Goal: Find specific page/section: Find specific page/section

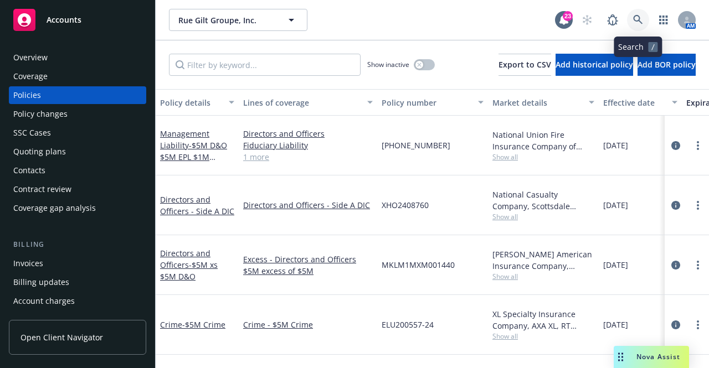
click at [635, 17] on icon at bounding box center [637, 19] width 9 height 9
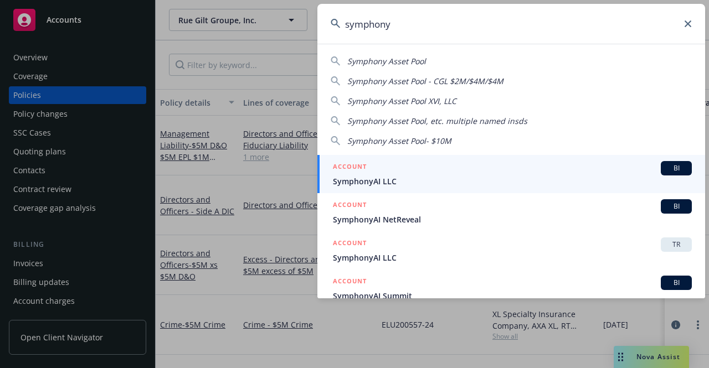
type input "symphony"
click at [380, 185] on span "SymphonyAI LLC" at bounding box center [512, 182] width 359 height 12
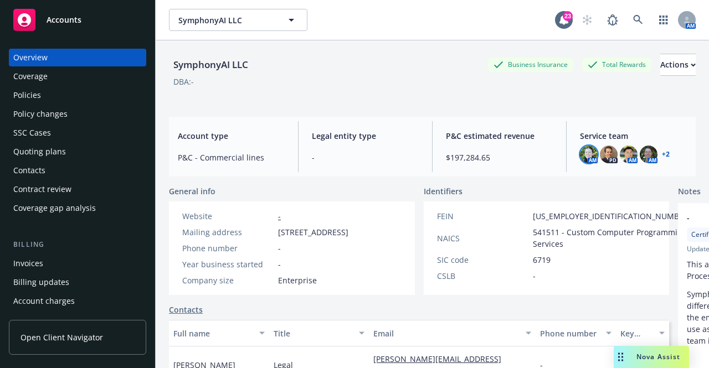
click at [580, 157] on img at bounding box center [589, 155] width 18 height 18
click at [634, 19] on icon at bounding box center [638, 20] width 10 height 10
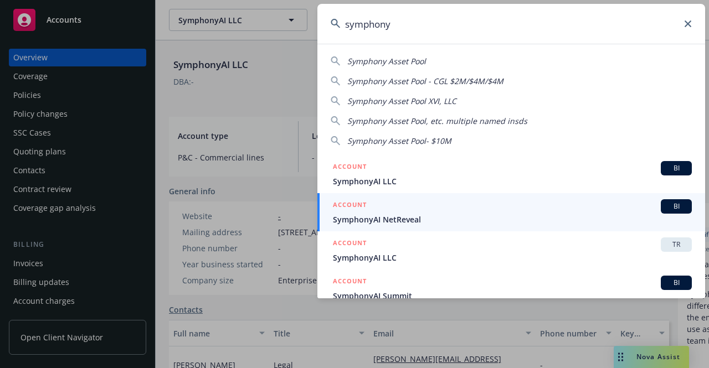
click at [410, 26] on input "symphony" at bounding box center [511, 24] width 388 height 40
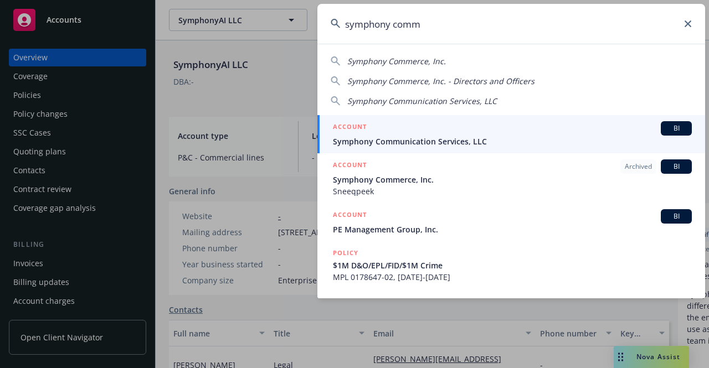
type input "symphony comm"
click at [416, 142] on span "Symphony Communication Services, LLC" at bounding box center [512, 142] width 359 height 12
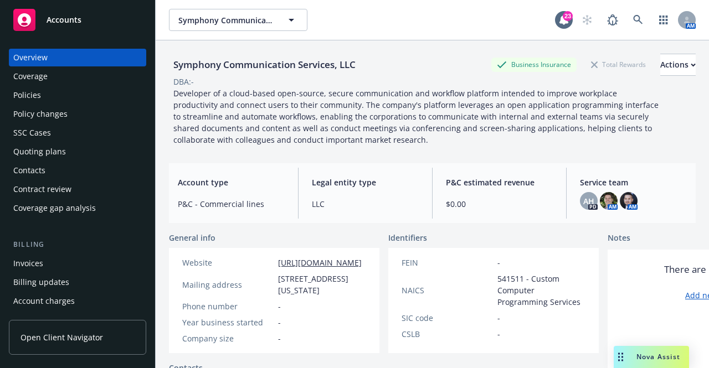
click at [34, 96] on div "Policies" at bounding box center [27, 95] width 28 height 18
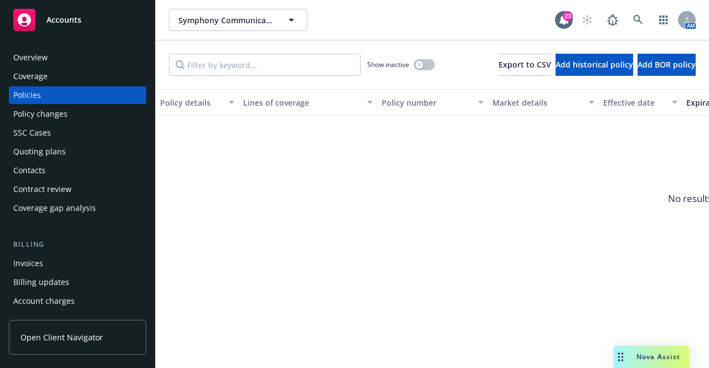
click at [33, 56] on div "Overview" at bounding box center [30, 58] width 34 height 18
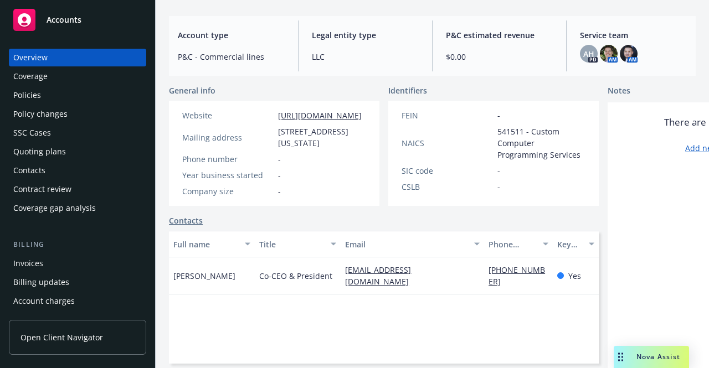
scroll to position [166, 0]
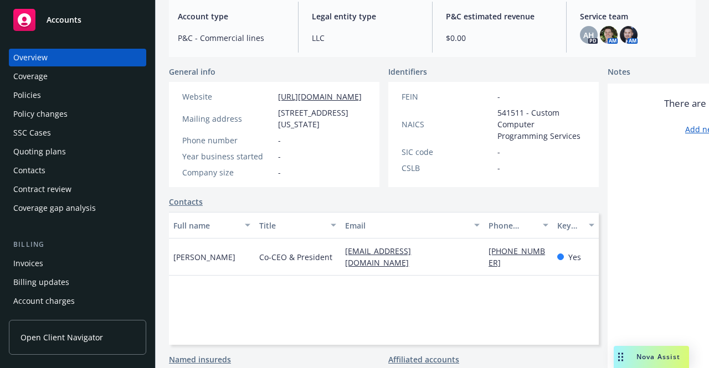
click at [20, 75] on div "Coverage" at bounding box center [30, 77] width 34 height 18
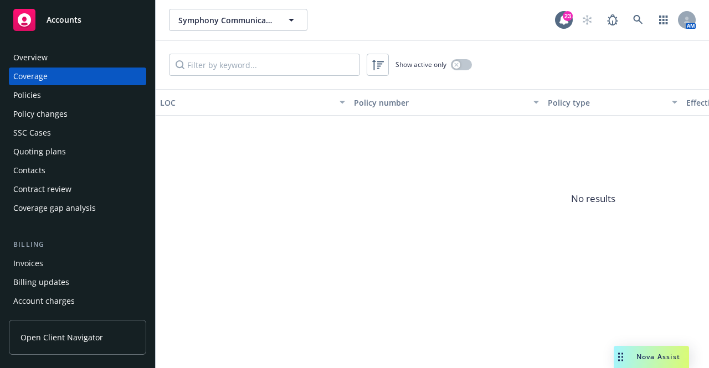
click at [27, 93] on div "Policies" at bounding box center [27, 95] width 28 height 18
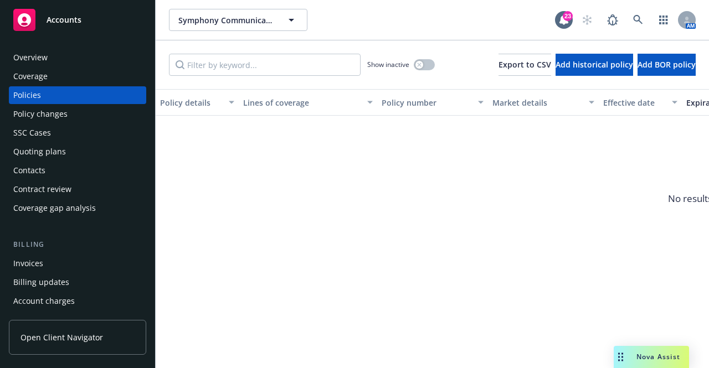
click at [30, 60] on div "Overview" at bounding box center [30, 58] width 34 height 18
